Goal: Task Accomplishment & Management: Manage account settings

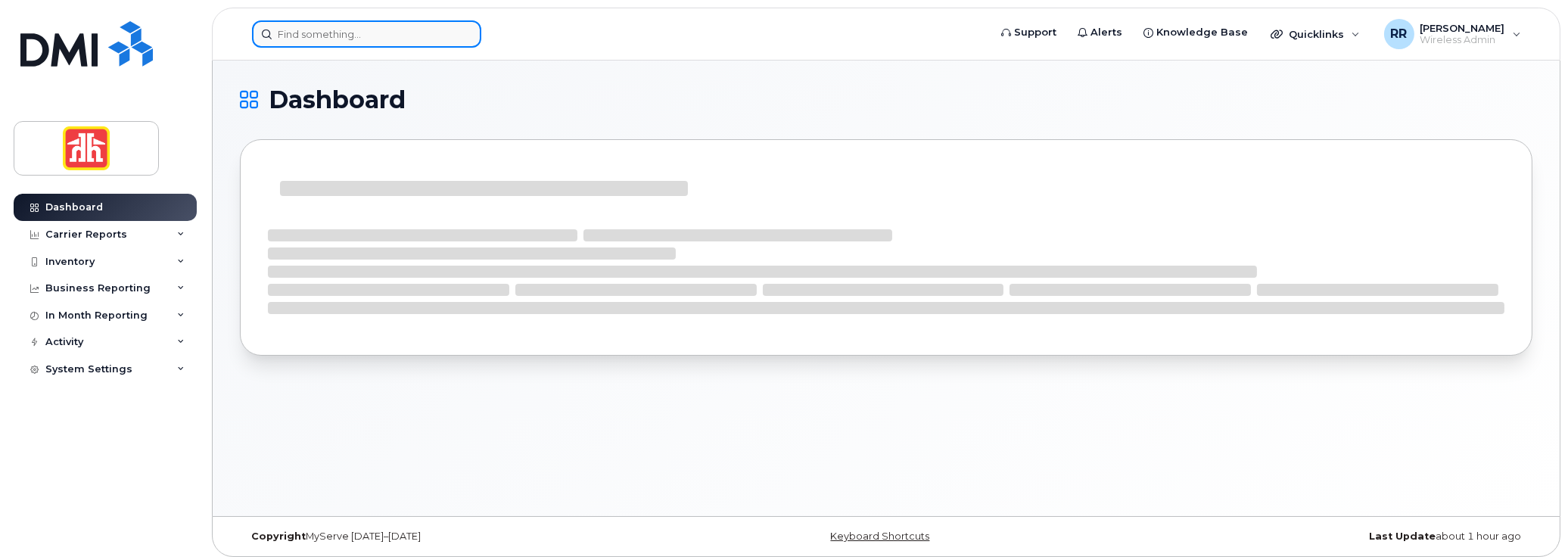
click at [284, 35] on input at bounding box center [366, 33] width 229 height 27
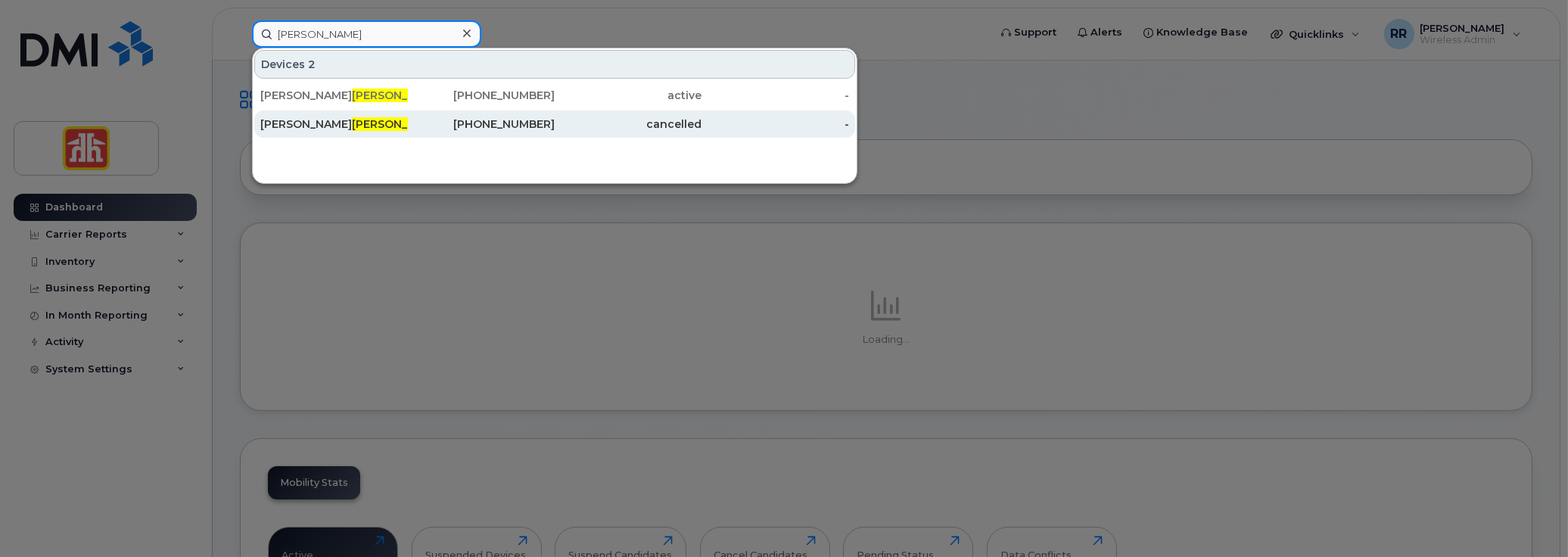
type input "bryant"
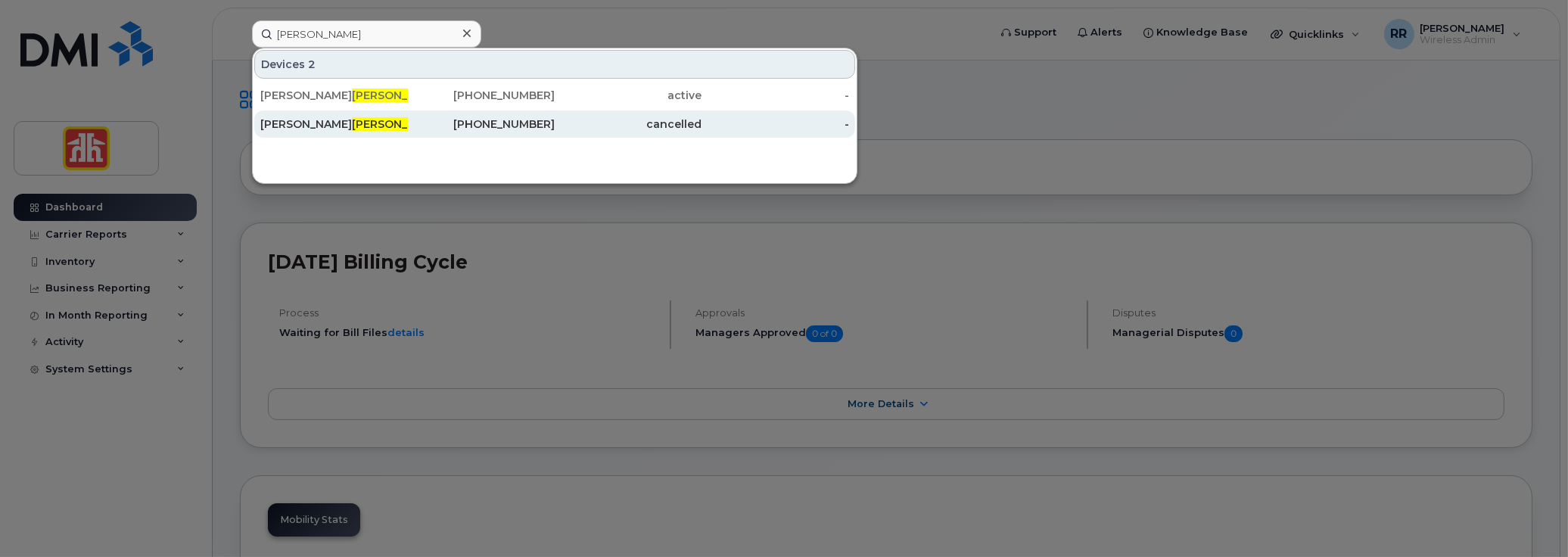
click at [352, 118] on span "Bryant" at bounding box center [397, 125] width 91 height 14
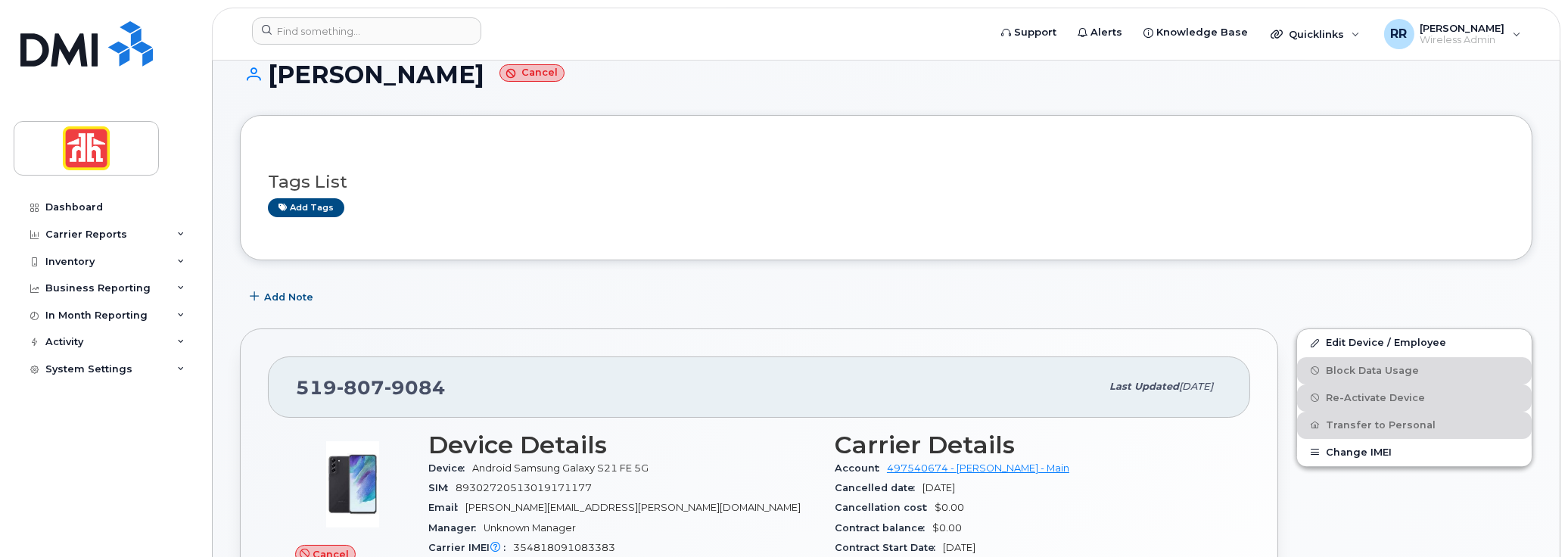
scroll to position [75, 0]
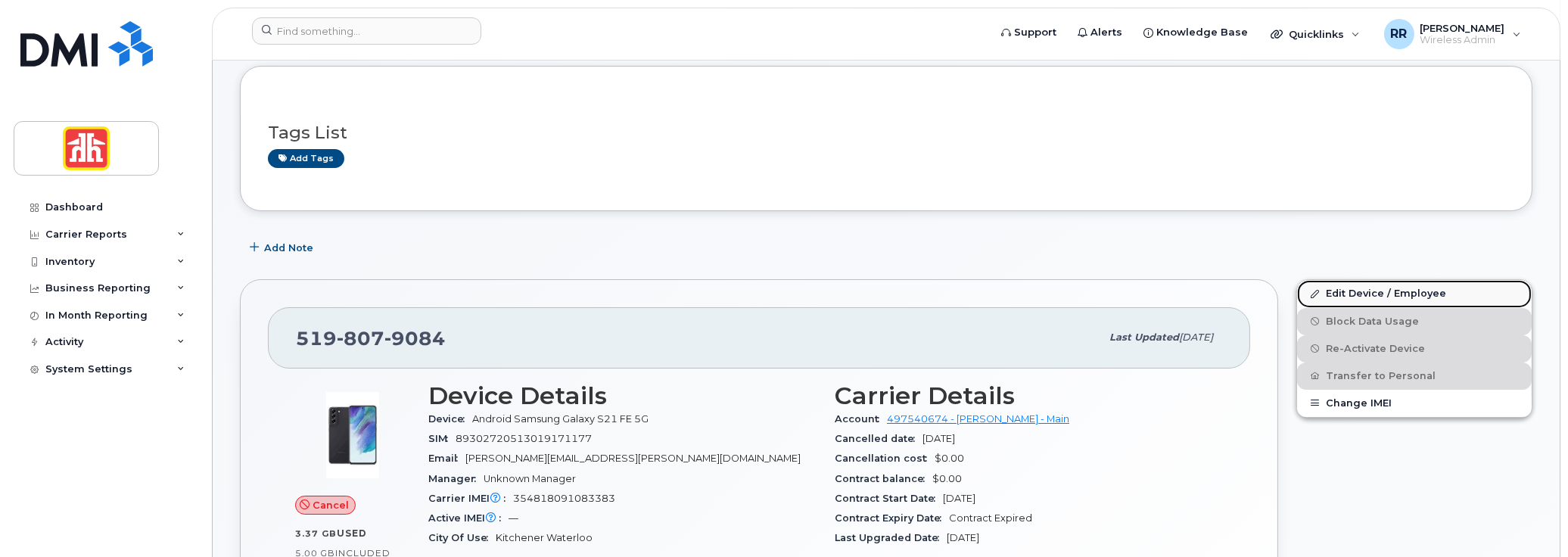
click at [1345, 292] on link "Edit Device / Employee" at bounding box center [1414, 293] width 234 height 27
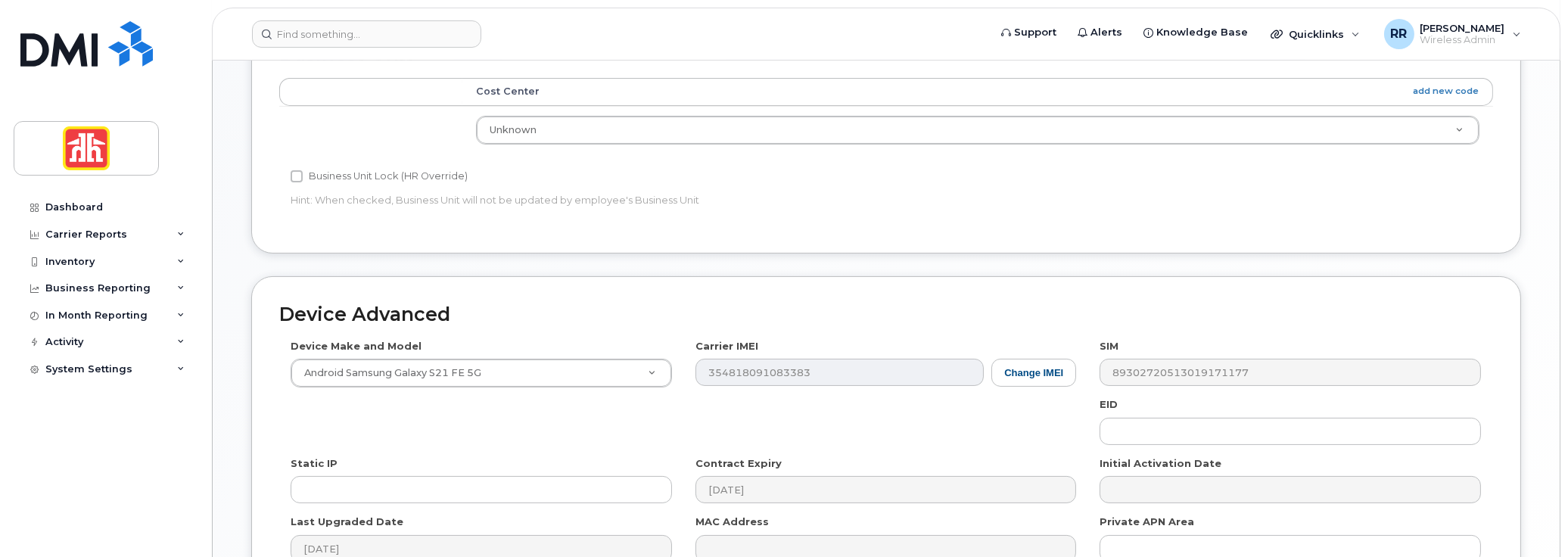
scroll to position [681, 0]
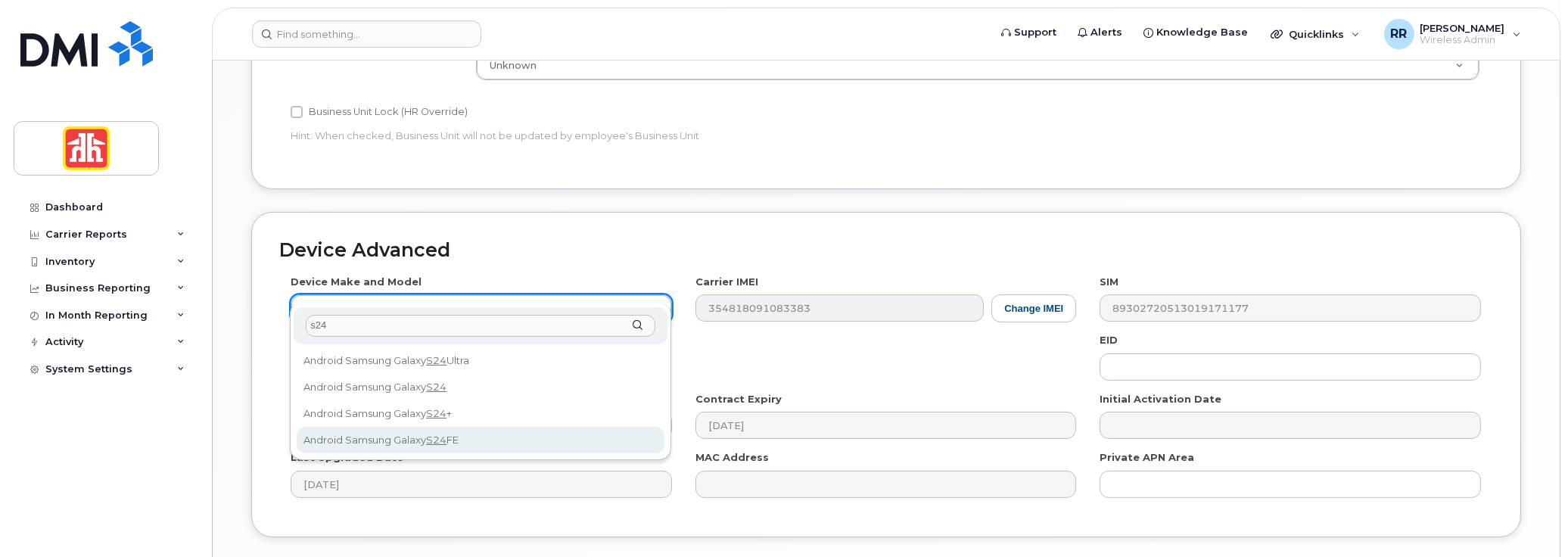
type input "s24"
select select "3249"
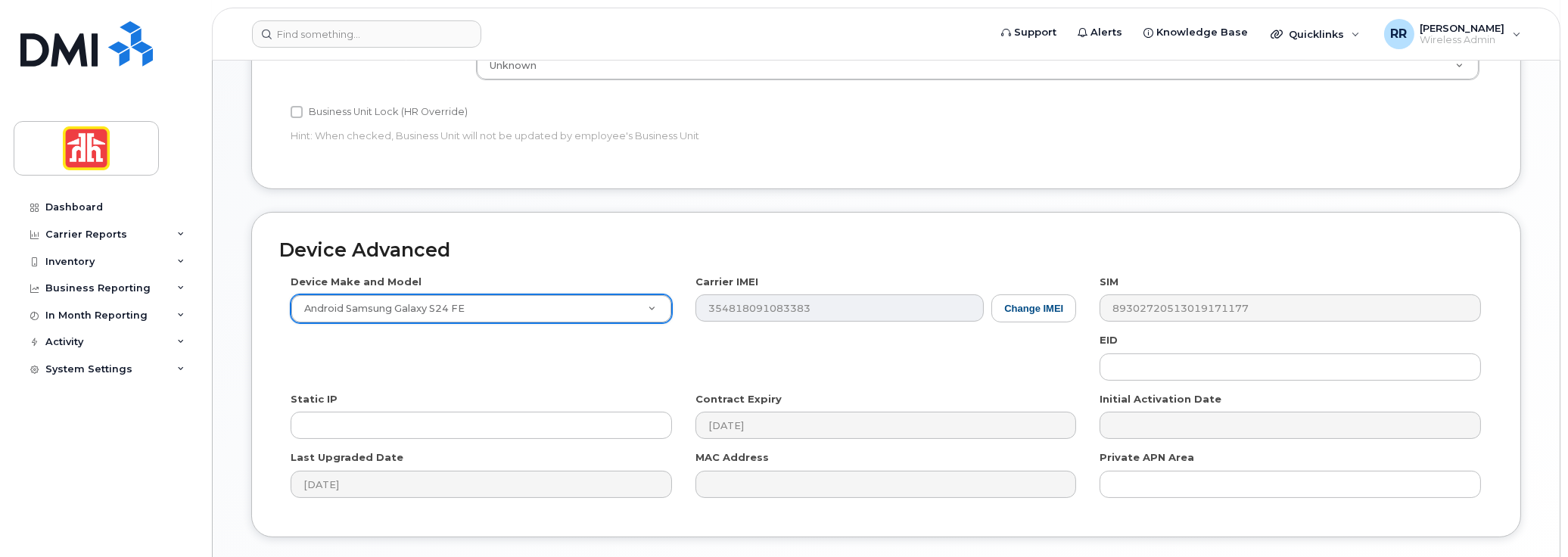
type input "Saving..."
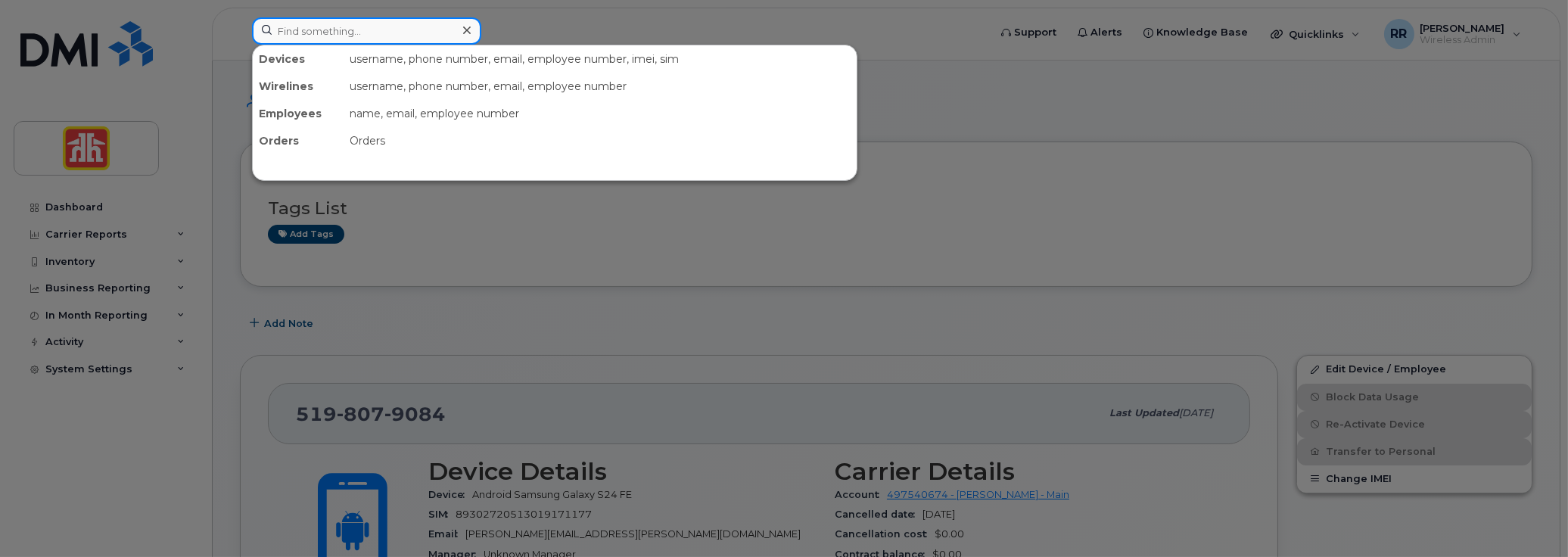
click at [371, 34] on input at bounding box center [366, 31] width 229 height 27
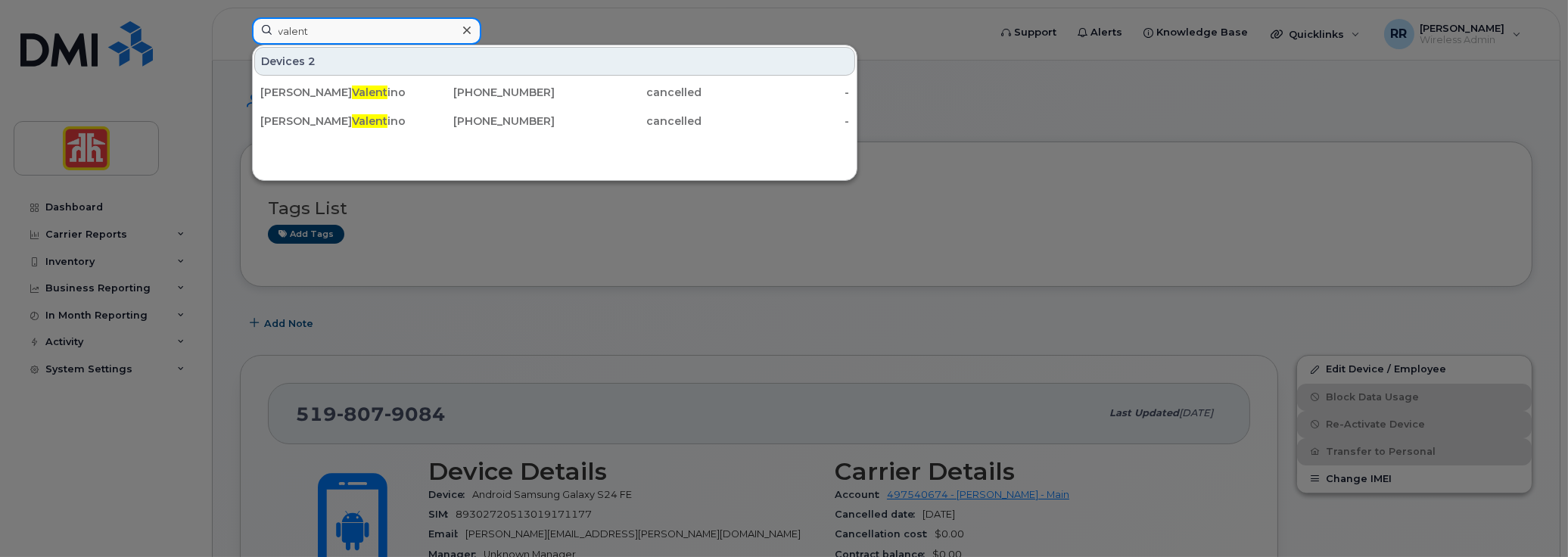
type input "valent"
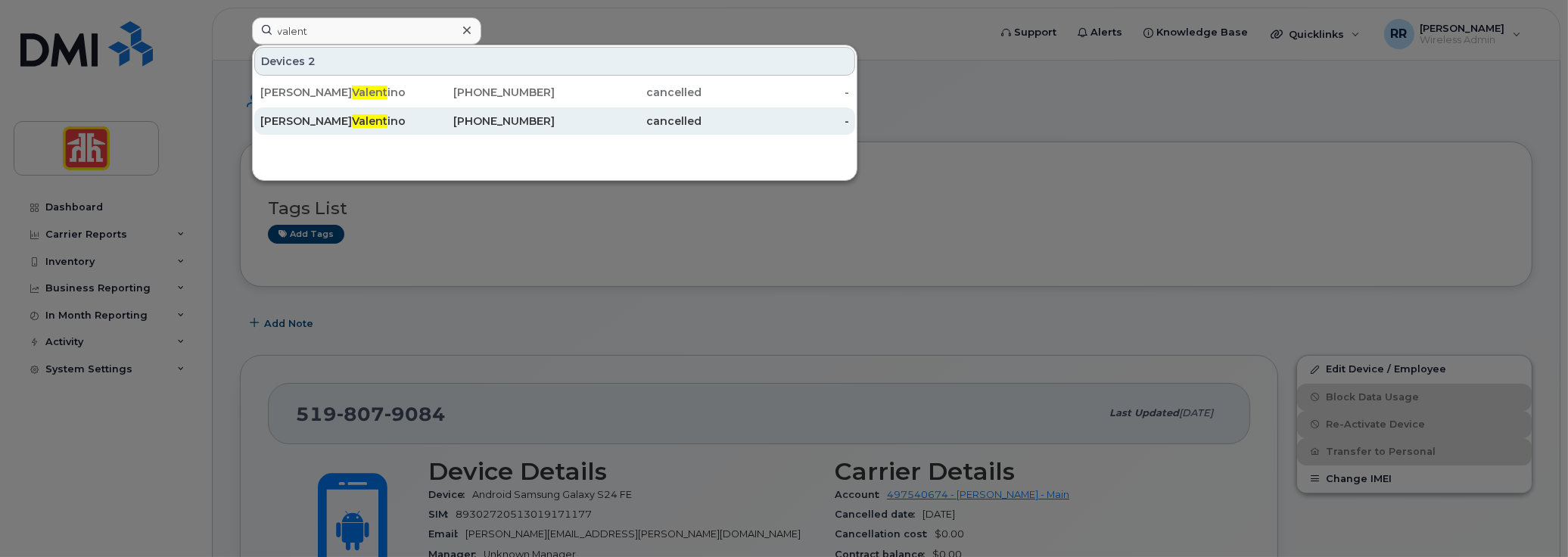
click at [352, 118] on span "Valent" at bounding box center [369, 121] width 36 height 14
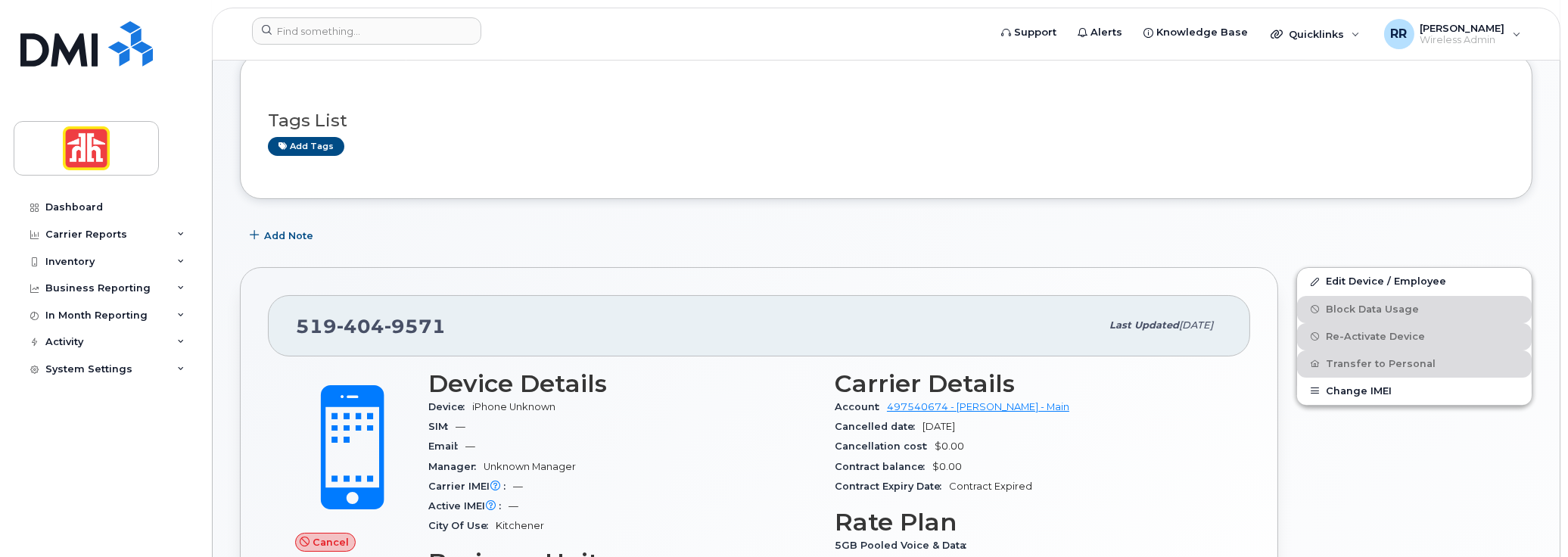
scroll to position [75, 0]
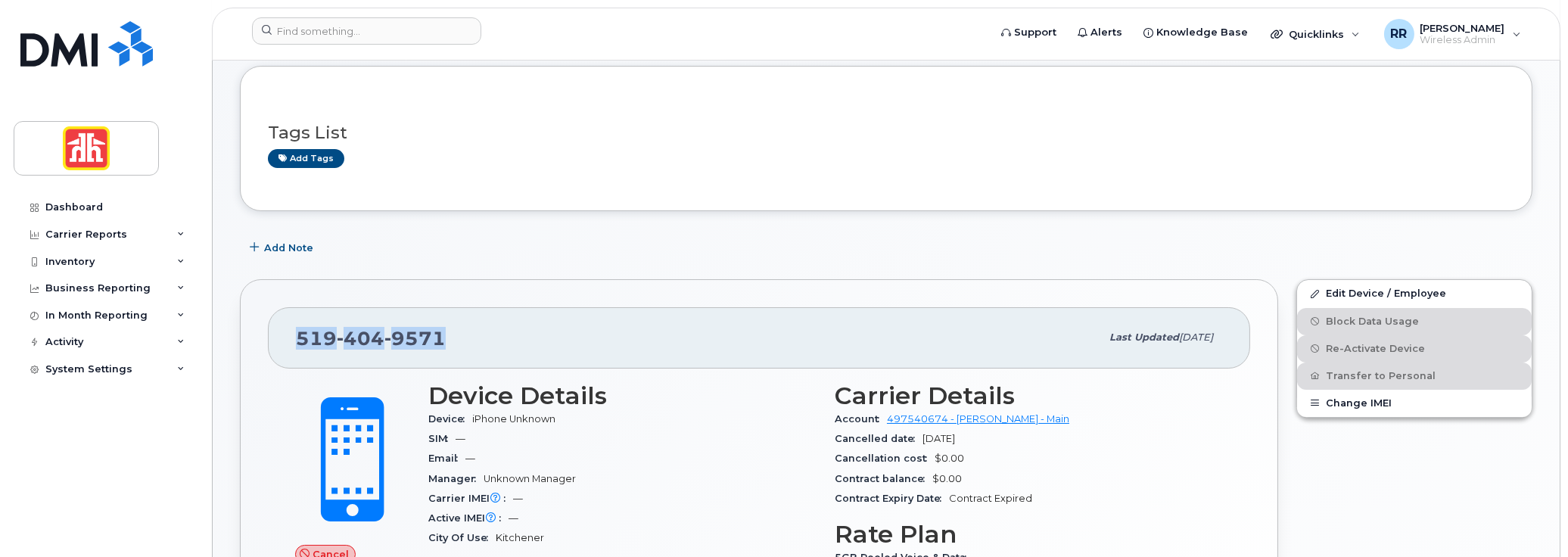
drag, startPoint x: 297, startPoint y: 334, endPoint x: 443, endPoint y: 331, distance: 146.0
click at [443, 331] on div "519 404 9571" at bounding box center [698, 338] width 805 height 32
copy span "519 404 9571"
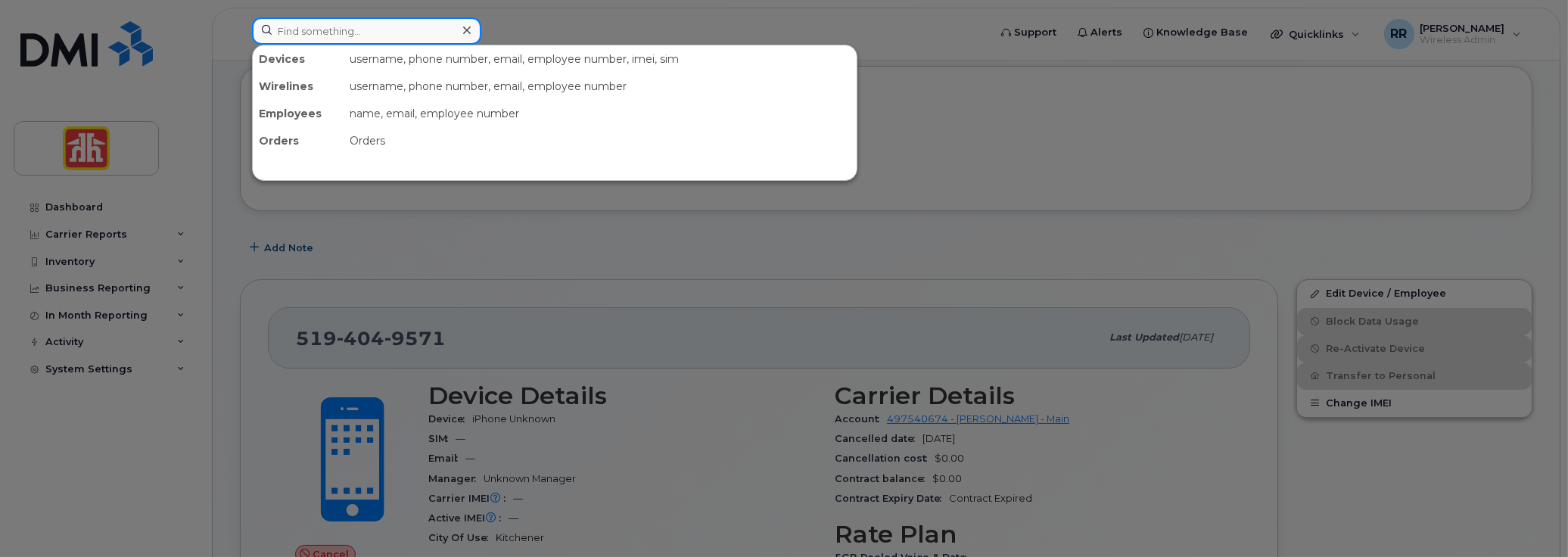
click at [357, 32] on input at bounding box center [366, 31] width 229 height 27
type input "b"
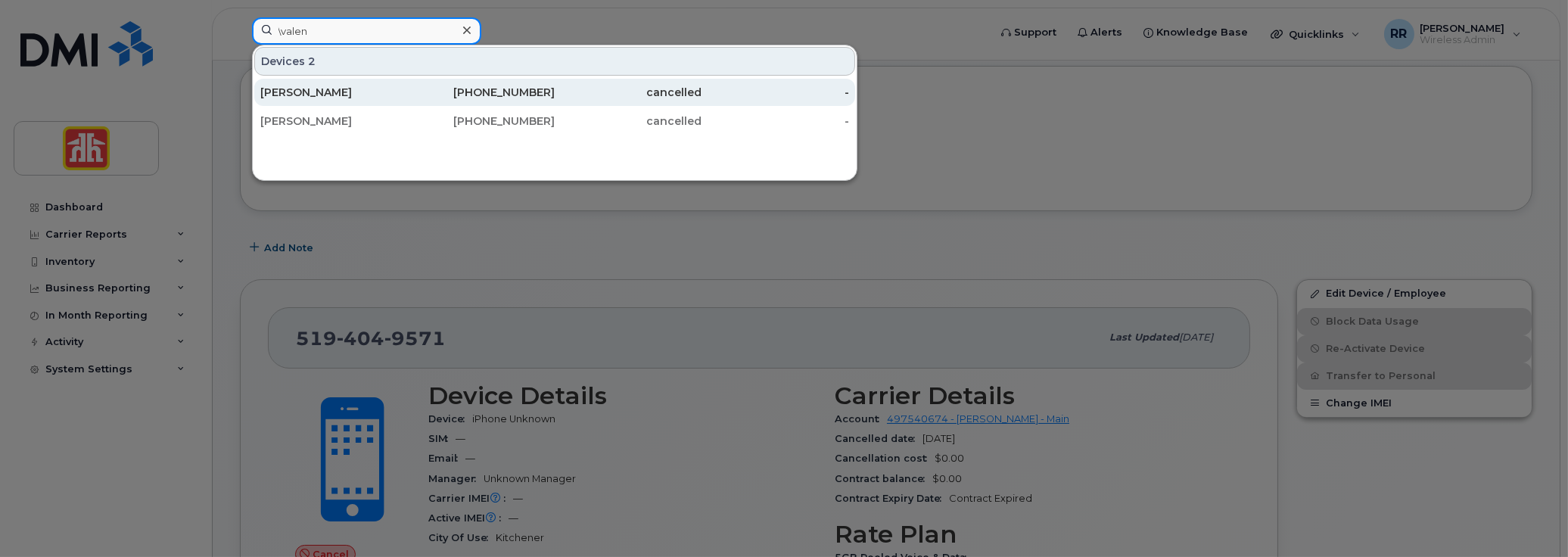
type input "\valen"
click at [307, 90] on div "[PERSON_NAME]" at bounding box center [334, 92] width 147 height 15
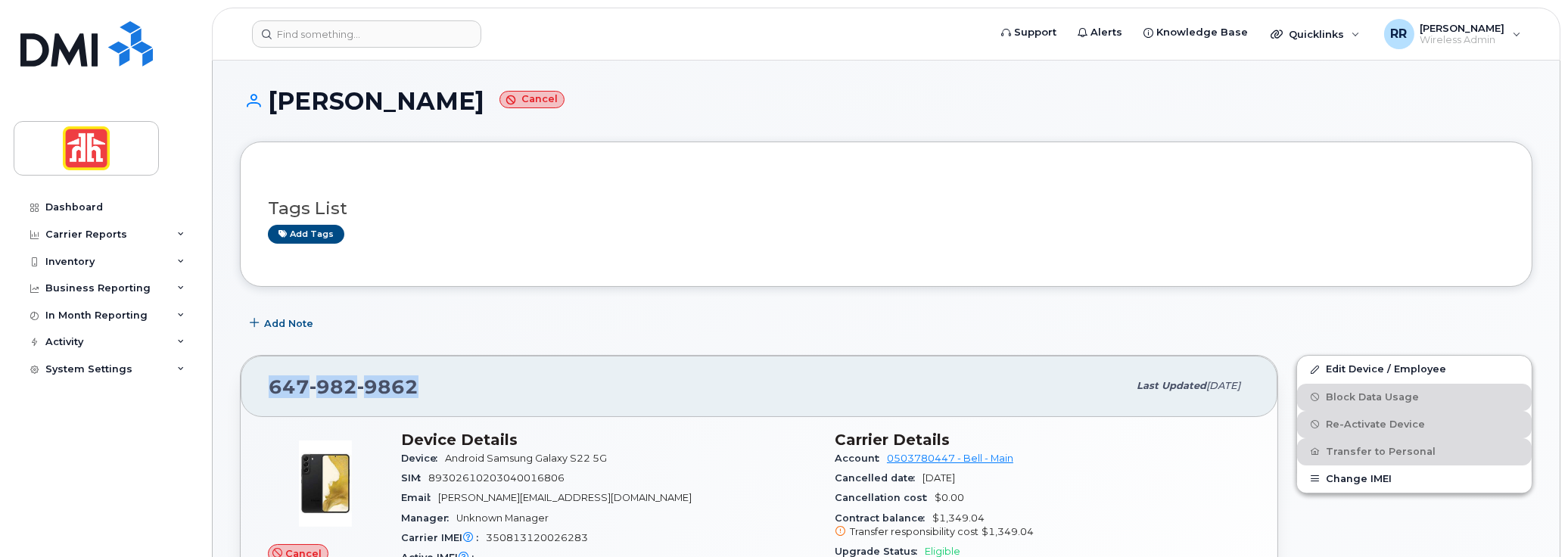
drag, startPoint x: 260, startPoint y: 384, endPoint x: 415, endPoint y: 384, distance: 155.0
click at [415, 384] on div "[PHONE_NUMBER] Last updated [DATE]" at bounding box center [759, 385] width 1037 height 61
copy span "[PHONE_NUMBER]"
click at [1342, 377] on link "Edit Device / Employee" at bounding box center [1414, 368] width 234 height 27
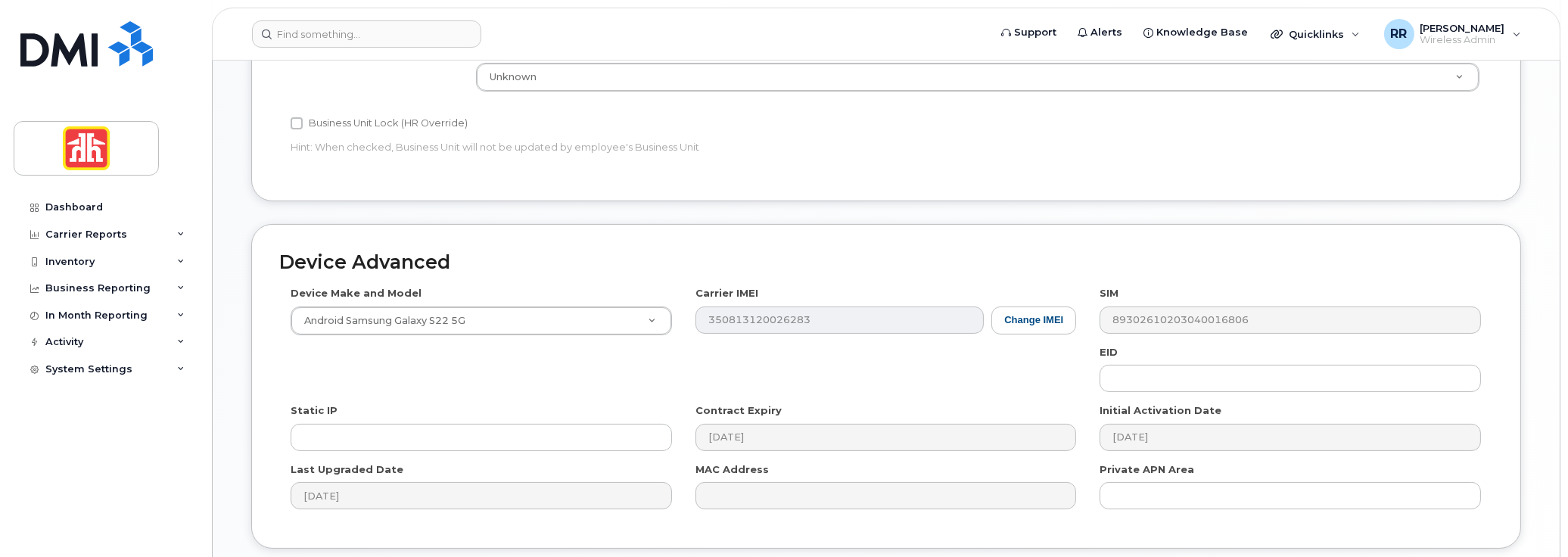
scroll to position [681, 0]
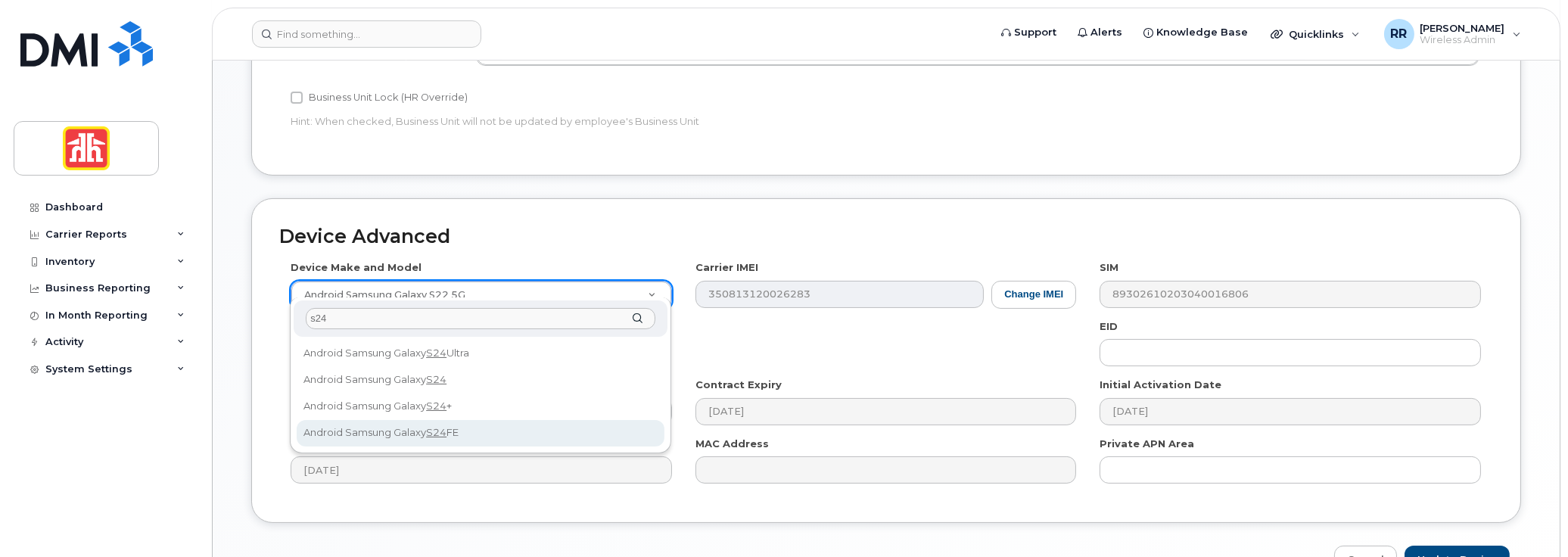
type input "s24"
select select "3249"
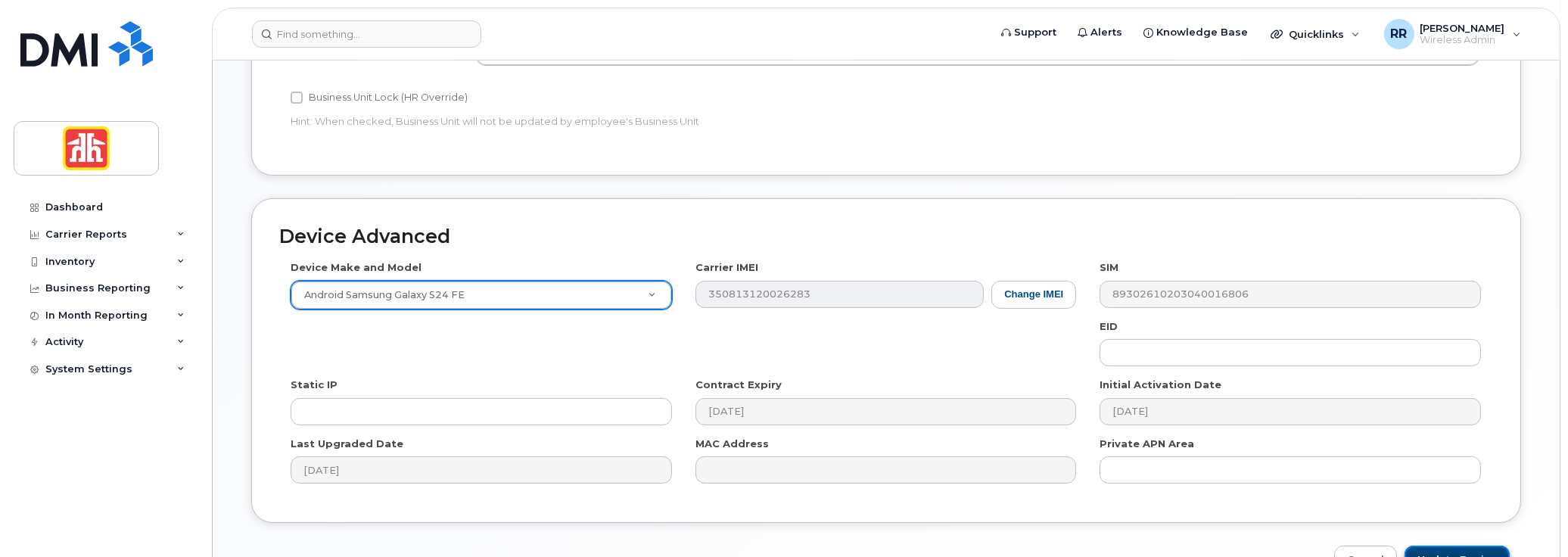
click at [1427, 546] on input "Update Device" at bounding box center [1457, 560] width 105 height 28
type input "Saving..."
